Goal: Go to known website: Access a specific website the user already knows

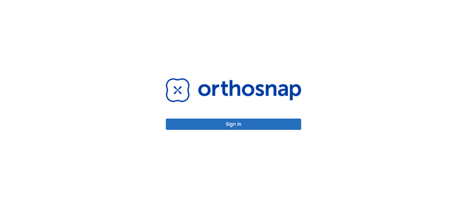
click at [236, 121] on button "Sign in" at bounding box center [233, 123] width 135 height 11
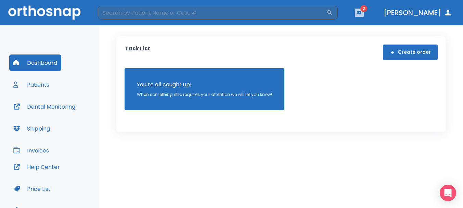
click at [364, 15] on button "button" at bounding box center [359, 13] width 9 height 8
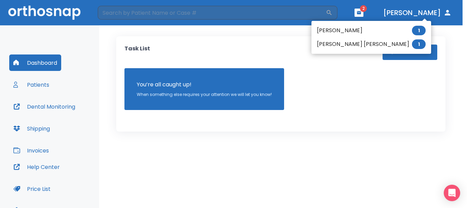
click at [335, 106] on div at bounding box center [233, 104] width 467 height 208
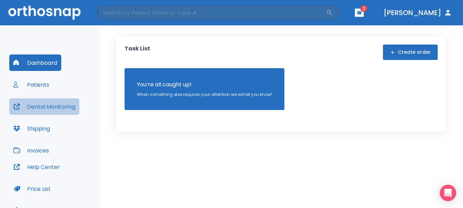
click at [65, 106] on button "Dental Monitoring" at bounding box center [44, 106] width 70 height 16
